Goal: Information Seeking & Learning: Learn about a topic

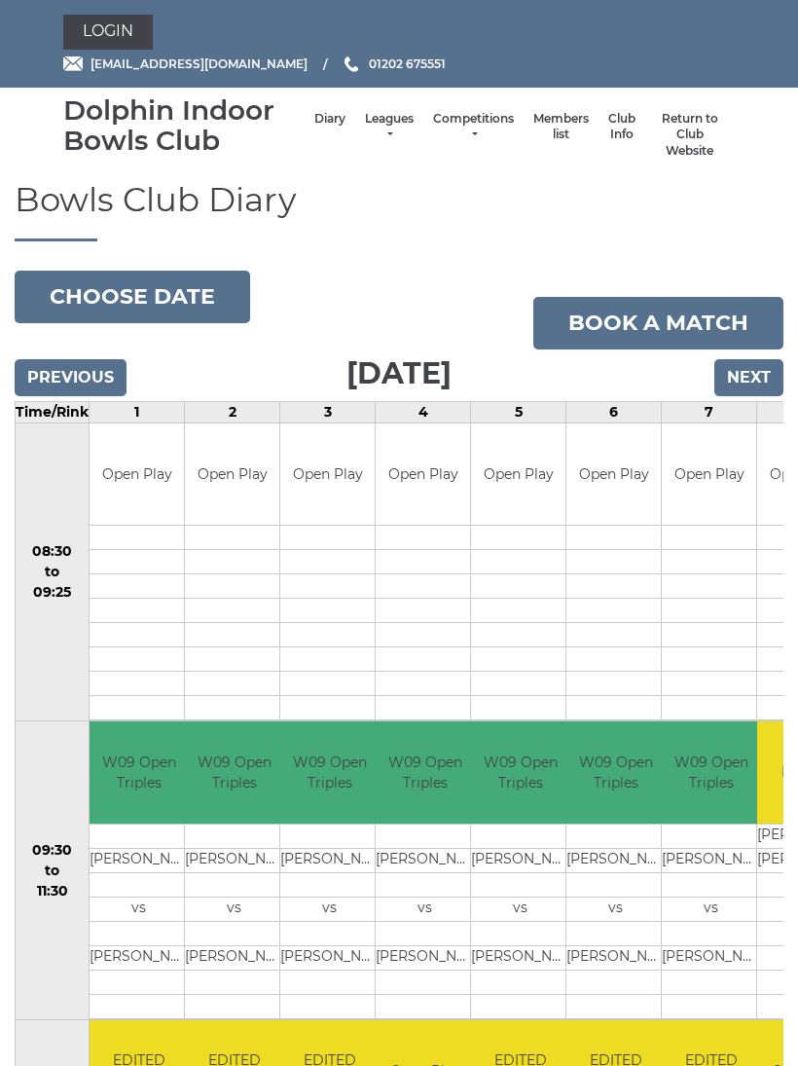
click at [370, 126] on link "Leagues" at bounding box center [389, 127] width 49 height 32
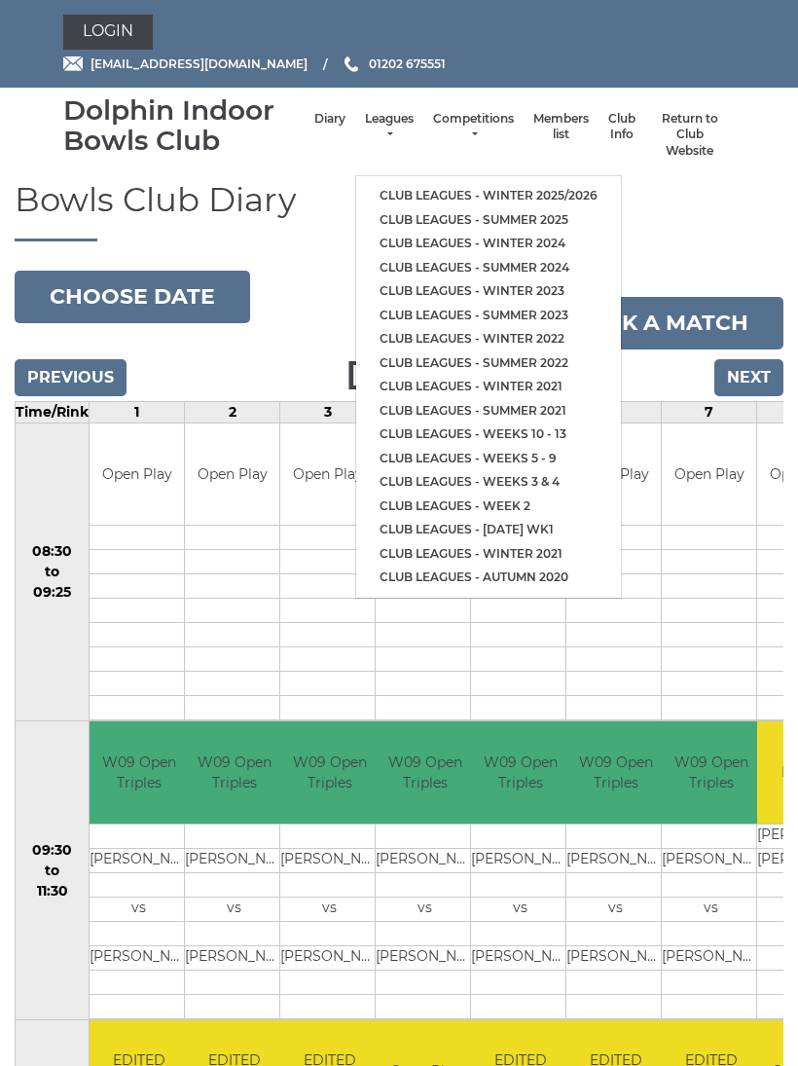
click at [500, 184] on link "Club leagues - Winter 2025/2026" at bounding box center [488, 196] width 265 height 24
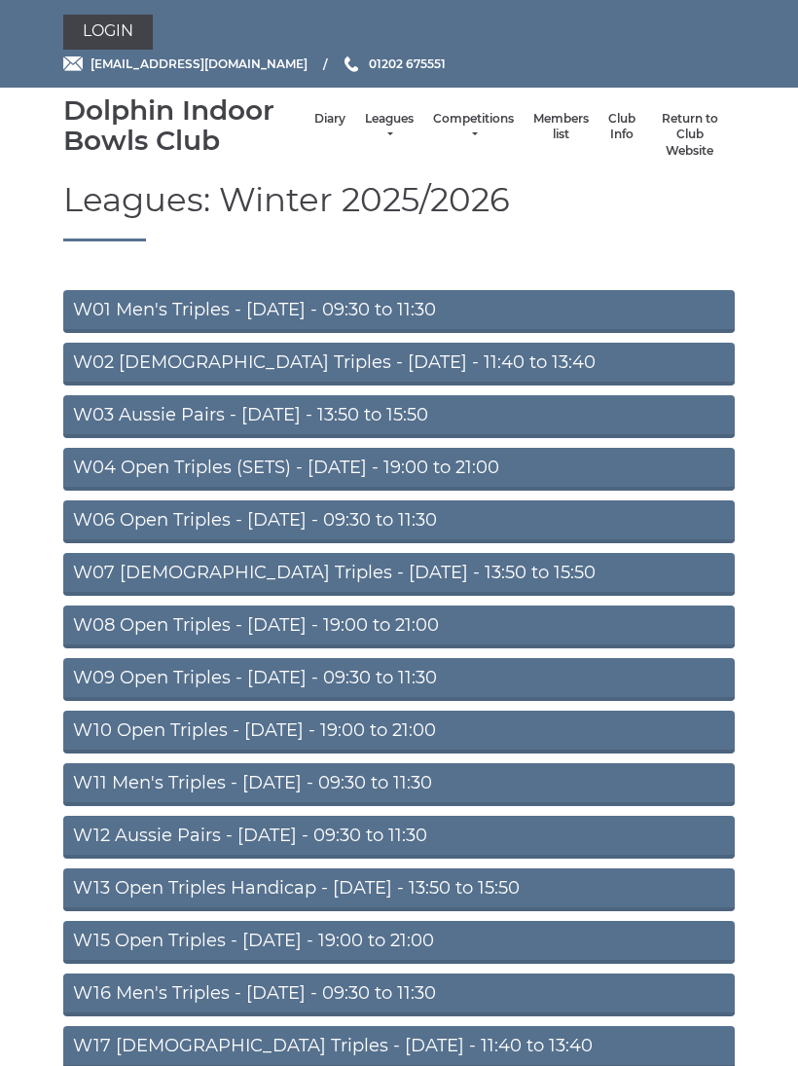
click at [350, 520] on link "W06 Open Triples - [DATE] - 09:30 to 11:30" at bounding box center [399, 522] width 672 height 43
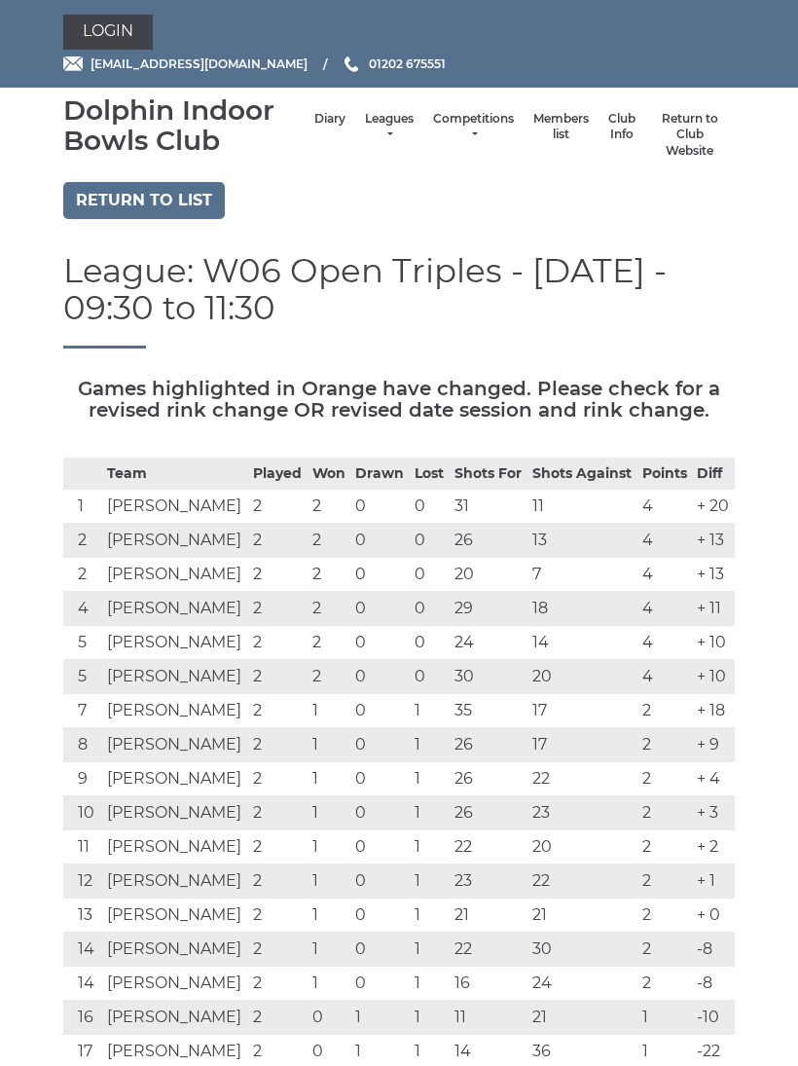
click at [372, 131] on link "Leagues" at bounding box center [389, 127] width 49 height 32
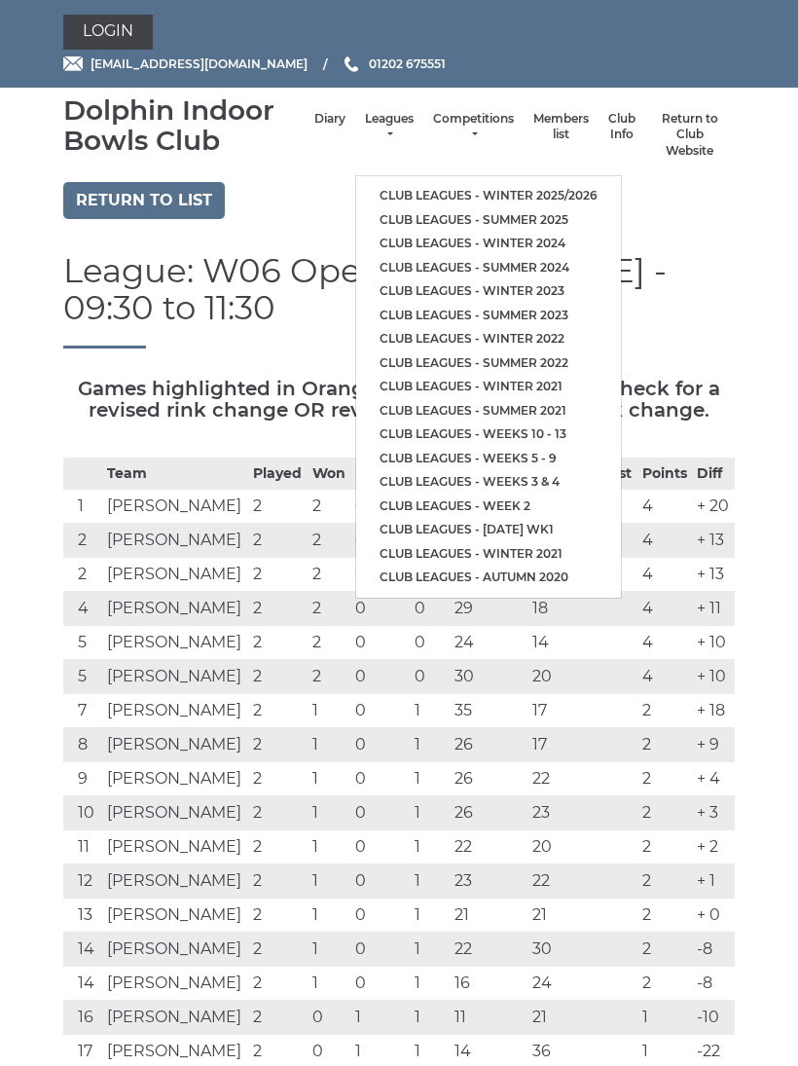
click at [492, 185] on link "Club leagues - Winter 2025/2026" at bounding box center [488, 196] width 265 height 24
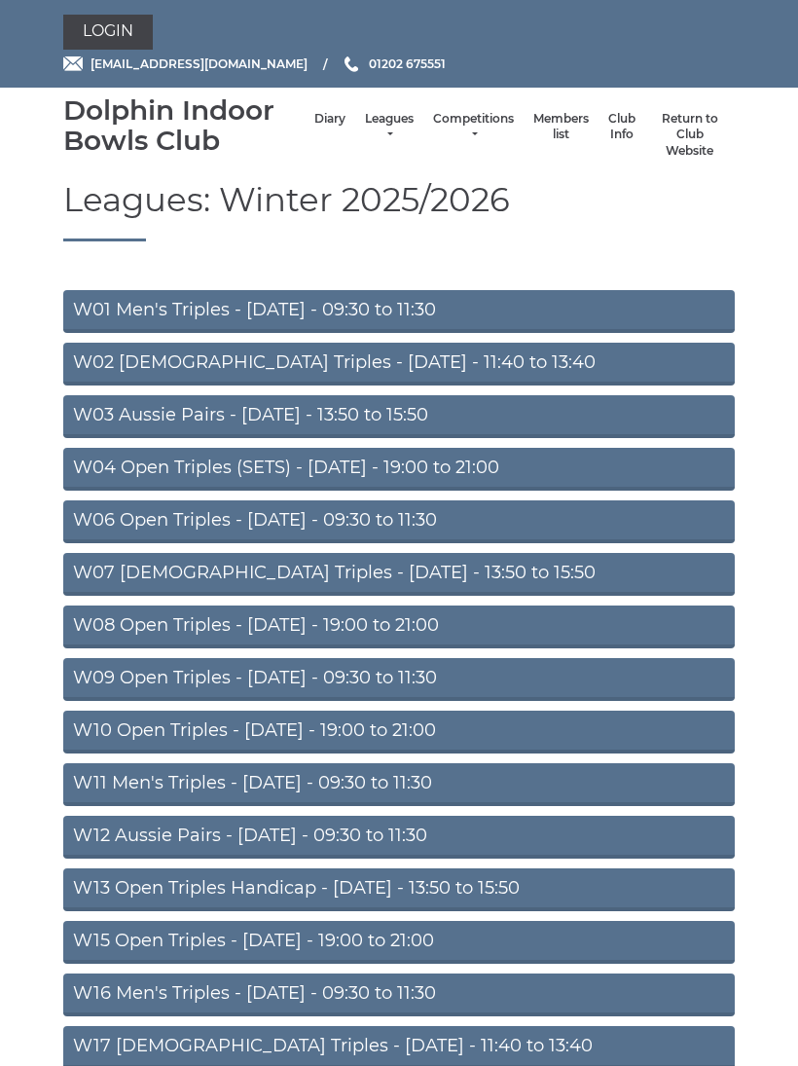
click at [299, 671] on link "W09 Open Triples - [DATE] - 09:30 to 11:30" at bounding box center [399, 679] width 672 height 43
